Goal: Task Accomplishment & Management: Complete application form

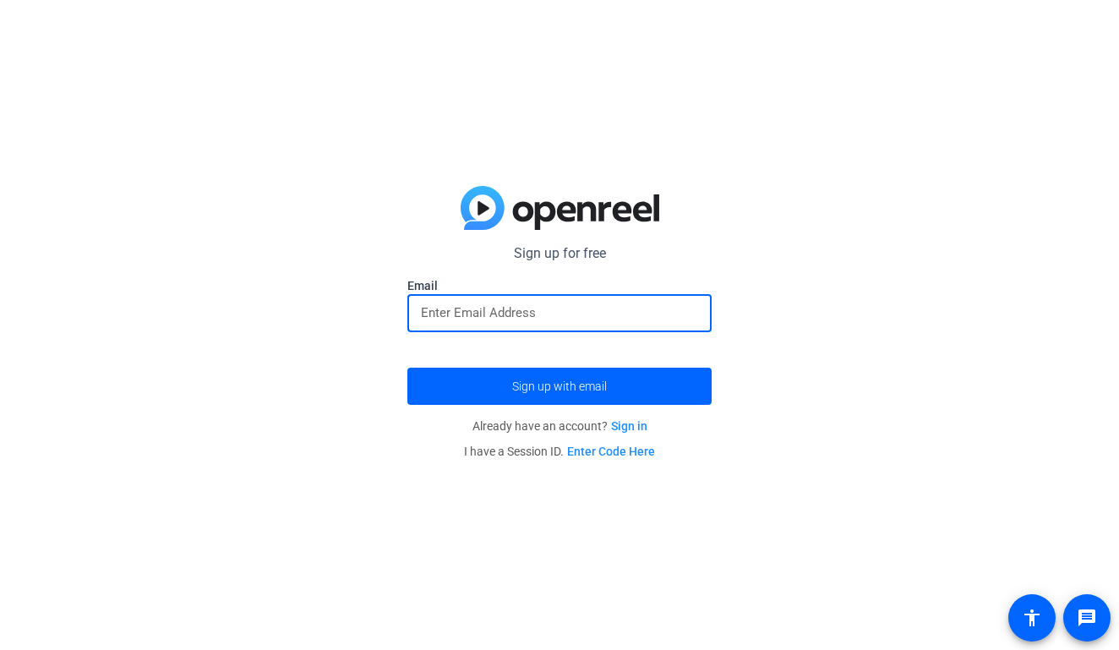
click at [521, 303] on input "email" at bounding box center [559, 313] width 277 height 20
type input "ggomezch@stedwards.edu"
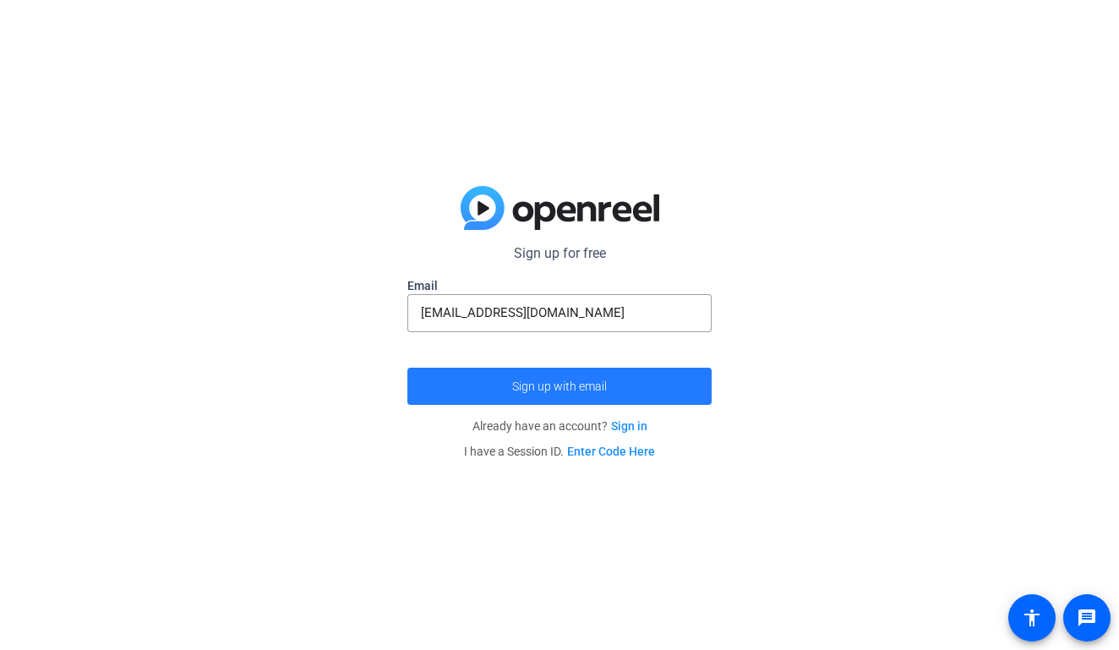
click at [484, 395] on span "submit" at bounding box center [559, 386] width 304 height 41
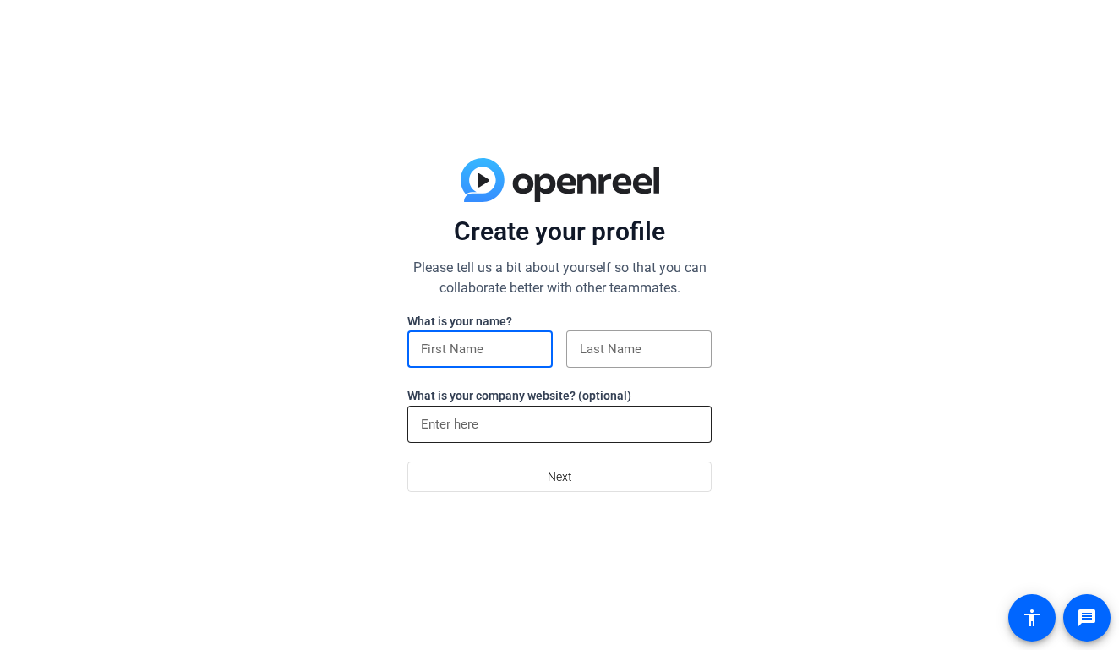
click at [474, 439] on div at bounding box center [559, 424] width 277 height 37
click at [726, 390] on div "Create your profile Please tell us a bit about yourself so that you can collabo…" at bounding box center [559, 325] width 1119 height 650
click at [537, 354] on input at bounding box center [480, 349] width 118 height 20
type input "Giselle"
click at [641, 362] on div at bounding box center [639, 348] width 118 height 37
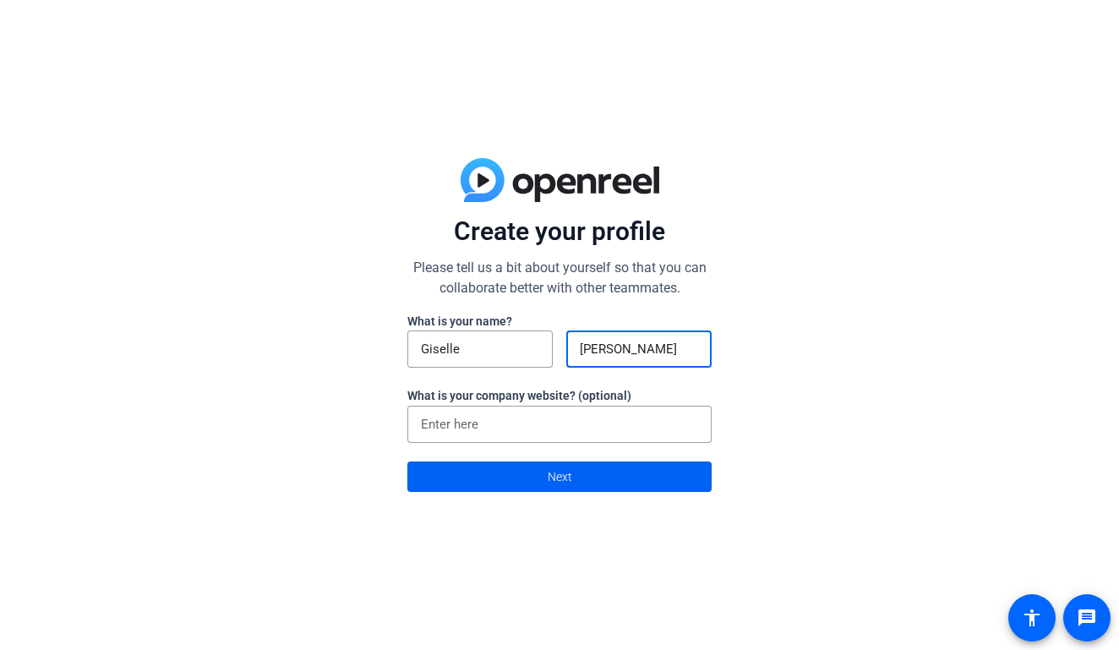
type input "[PERSON_NAME]"
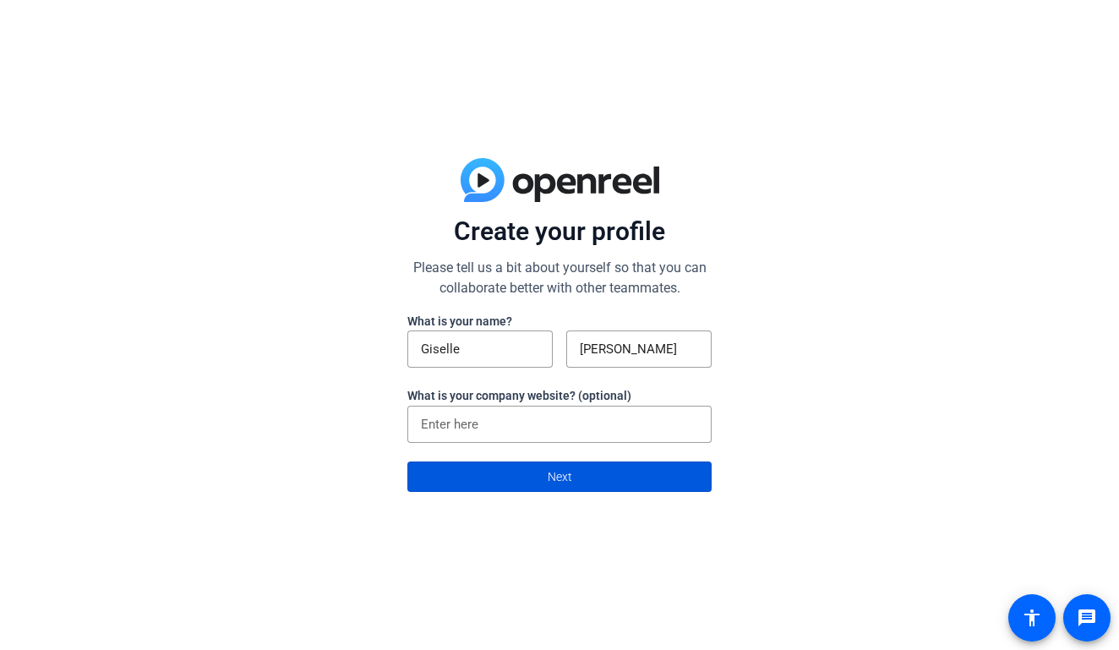
click at [618, 484] on span at bounding box center [559, 476] width 303 height 41
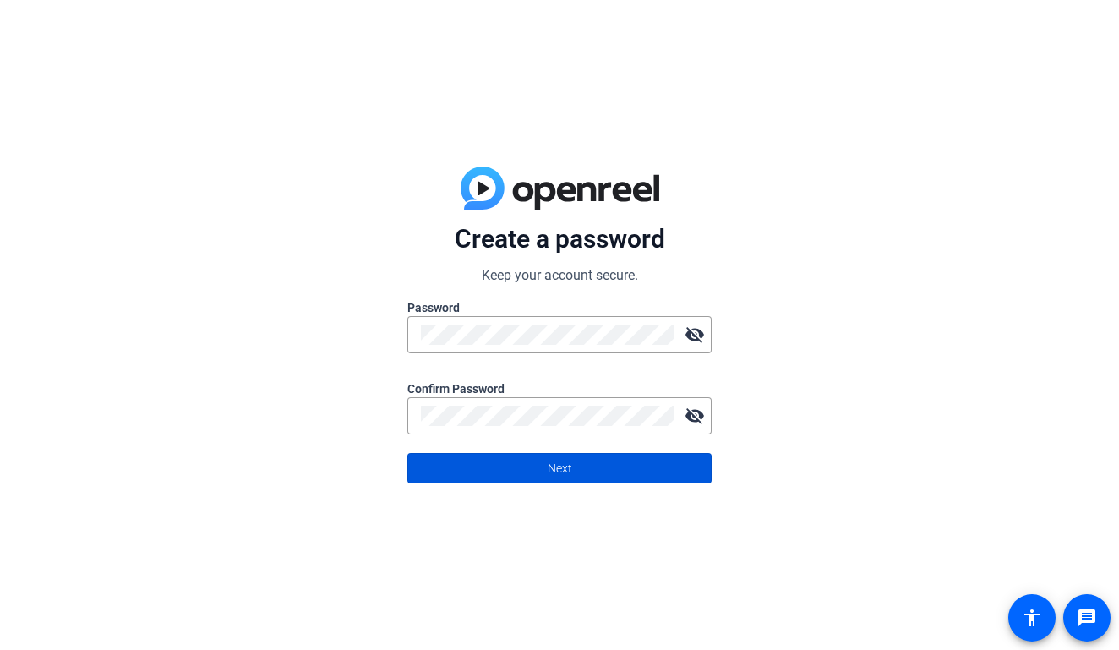
click at [559, 473] on span "Next" at bounding box center [560, 468] width 25 height 32
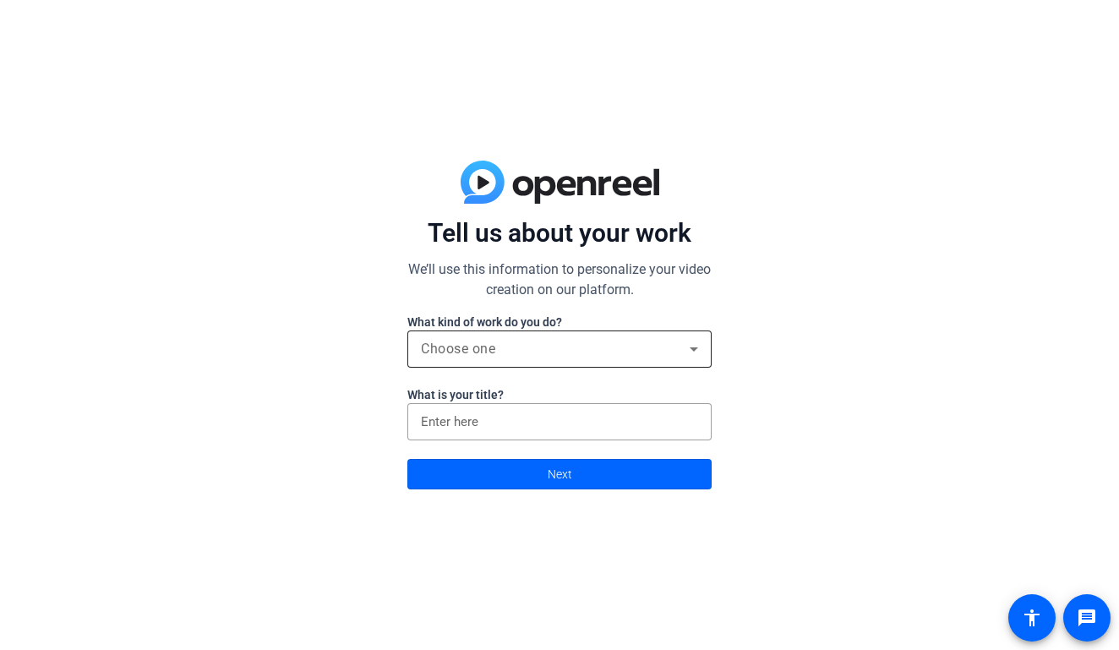
click at [537, 358] on div "Choose one" at bounding box center [555, 349] width 269 height 20
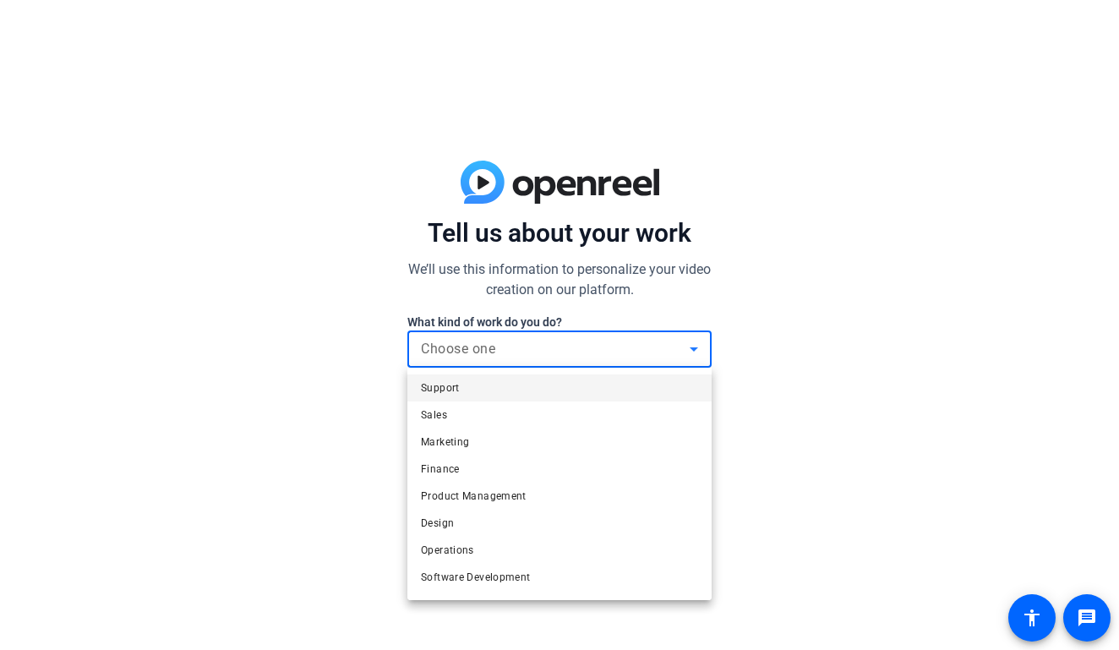
click at [778, 399] on div at bounding box center [559, 325] width 1119 height 650
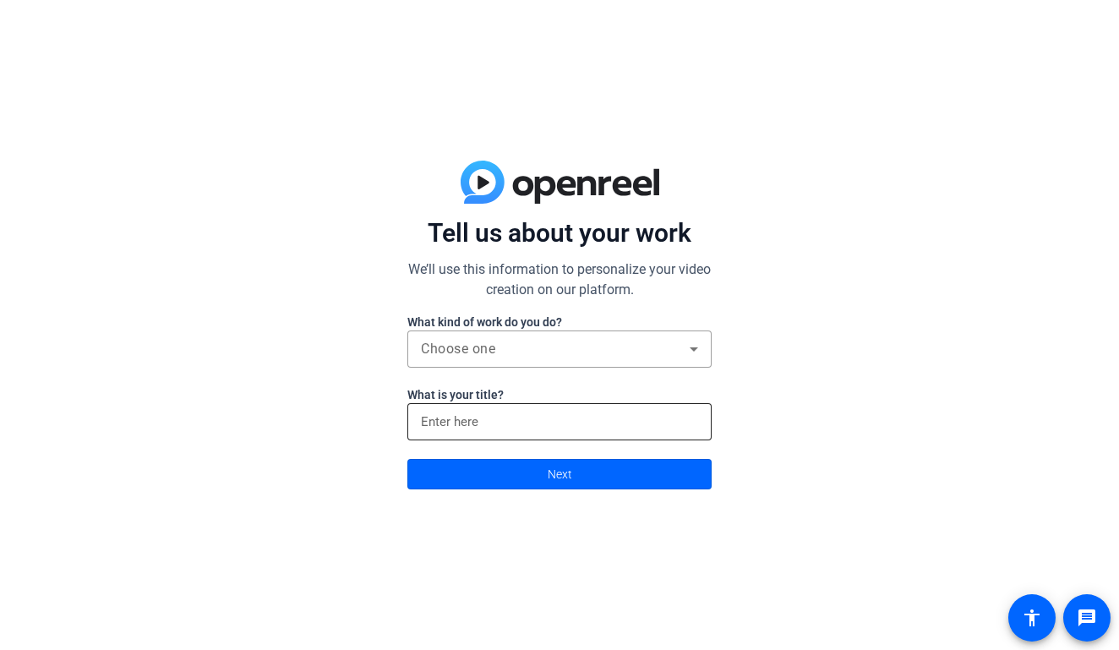
click at [557, 422] on input at bounding box center [559, 422] width 277 height 20
click at [801, 435] on div "Tell us about your work We’ll use this information to personalize your video cr…" at bounding box center [559, 325] width 1119 height 650
click at [667, 459] on span at bounding box center [559, 474] width 303 height 41
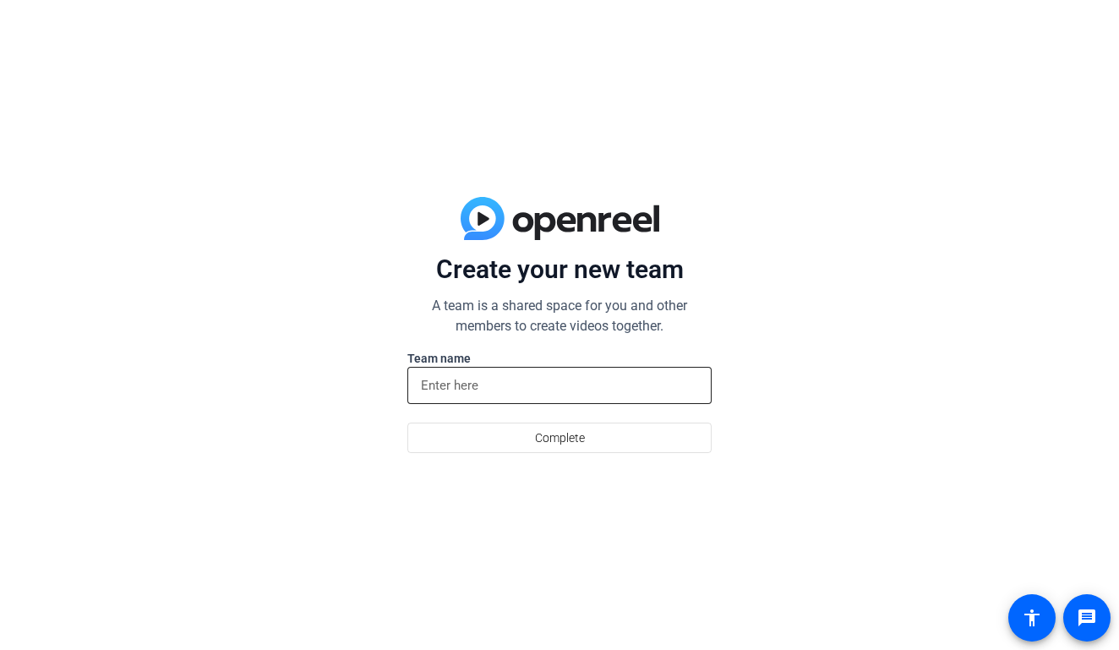
click at [598, 389] on input at bounding box center [559, 385] width 277 height 20
click at [564, 390] on input at bounding box center [559, 385] width 277 height 20
